Goal: Information Seeking & Learning: Learn about a topic

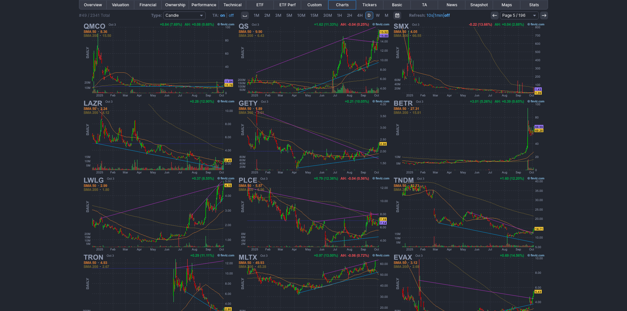
scroll to position [4, 0]
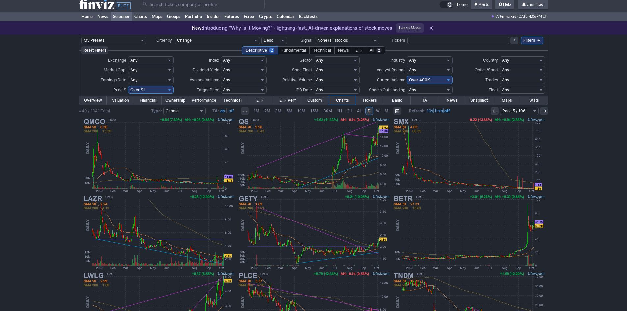
click at [434, 81] on select "Any Under 50K Under 100K Under 500K Under 750K Under 1M Over 0 Over 50K Over 10…" at bounding box center [430, 80] width 46 height 8
select select "o500"
click at [407, 76] on select "Any Under 50K Under 100K Under 500K Under 750K Under 1M Over 0 Over 50K Over 10…" at bounding box center [430, 80] width 46 height 8
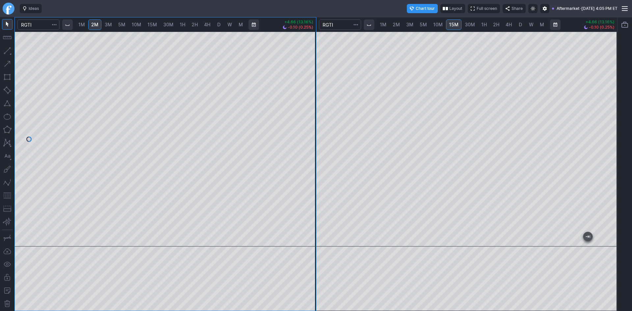
drag, startPoint x: 311, startPoint y: 62, endPoint x: 312, endPoint y: 90, distance: 28.0
click at [312, 88] on div at bounding box center [309, 137] width 14 height 199
click at [598, 107] on div at bounding box center [467, 139] width 301 height 215
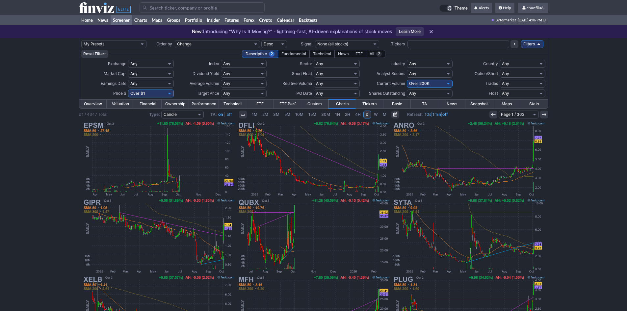
click at [187, 7] on input "Search" at bounding box center [202, 7] width 125 height 11
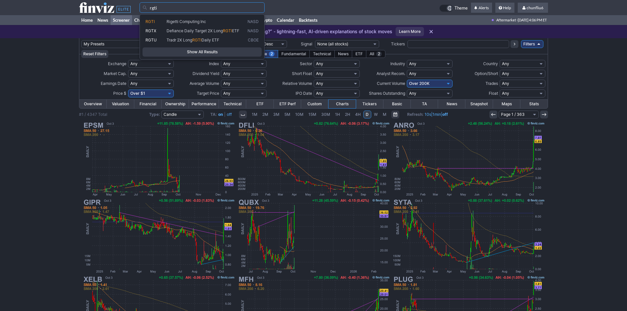
click at [180, 20] on span "Rigetti Computing Inc" at bounding box center [187, 21] width 40 height 5
type input "RGTI"
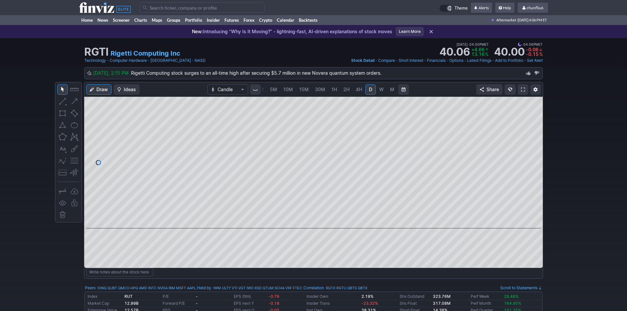
click at [522, 89] on span at bounding box center [523, 89] width 4 height 5
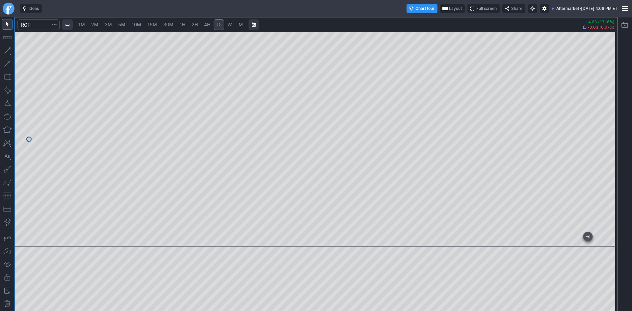
click at [602, 108] on div at bounding box center [316, 139] width 603 height 215
click at [122, 25] on span "5M" at bounding box center [121, 25] width 7 height 6
drag, startPoint x: 613, startPoint y: 84, endPoint x: 607, endPoint y: 108, distance: 24.9
click at [607, 108] on div at bounding box center [611, 137] width 14 height 199
click at [5, 198] on button "button" at bounding box center [7, 195] width 11 height 11
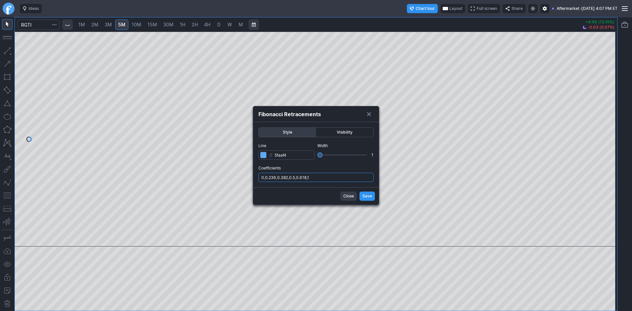
click at [341, 174] on input "0,0.236,0.382,0.5,0.618,1" at bounding box center [316, 177] width 115 height 9
type input "0,0.236,0.382,0.5,0.618,1,.786"
click at [365, 199] on span "Save" at bounding box center [368, 196] width 10 height 7
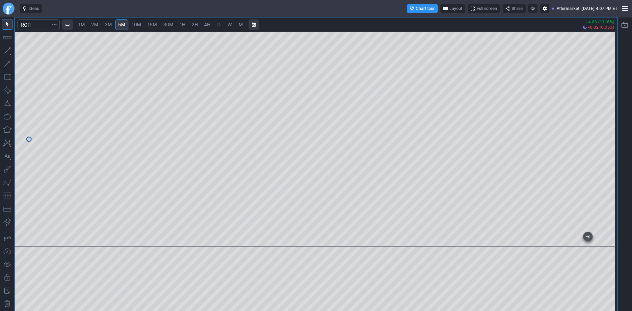
drag, startPoint x: 614, startPoint y: 134, endPoint x: 612, endPoint y: 121, distance: 12.6
click at [612, 121] on div at bounding box center [611, 137] width 14 height 199
drag, startPoint x: 610, startPoint y: 116, endPoint x: 609, endPoint y: 122, distance: 5.7
click at [609, 122] on div at bounding box center [611, 137] width 14 height 199
drag, startPoint x: 609, startPoint y: 131, endPoint x: 610, endPoint y: 122, distance: 9.9
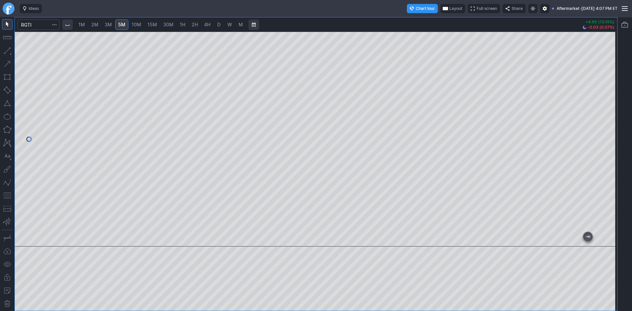
click at [610, 122] on div at bounding box center [611, 137] width 14 height 199
click at [9, 196] on button "button" at bounding box center [7, 195] width 11 height 11
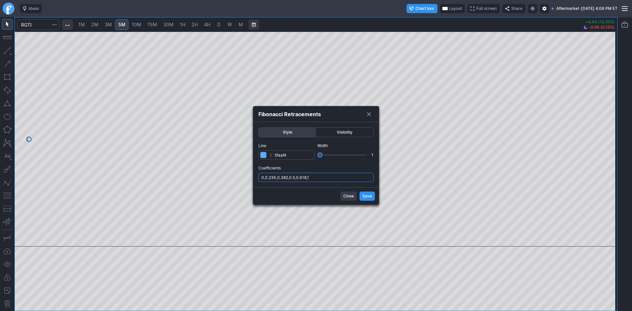
click at [341, 176] on input "0,0.236,0.382,0.5,0.618,1" at bounding box center [316, 177] width 115 height 9
type input "0,0.236,0.382,0.5,0.618,1,.786"
click at [374, 196] on button "Save" at bounding box center [367, 196] width 15 height 9
